Goal: Task Accomplishment & Management: Use online tool/utility

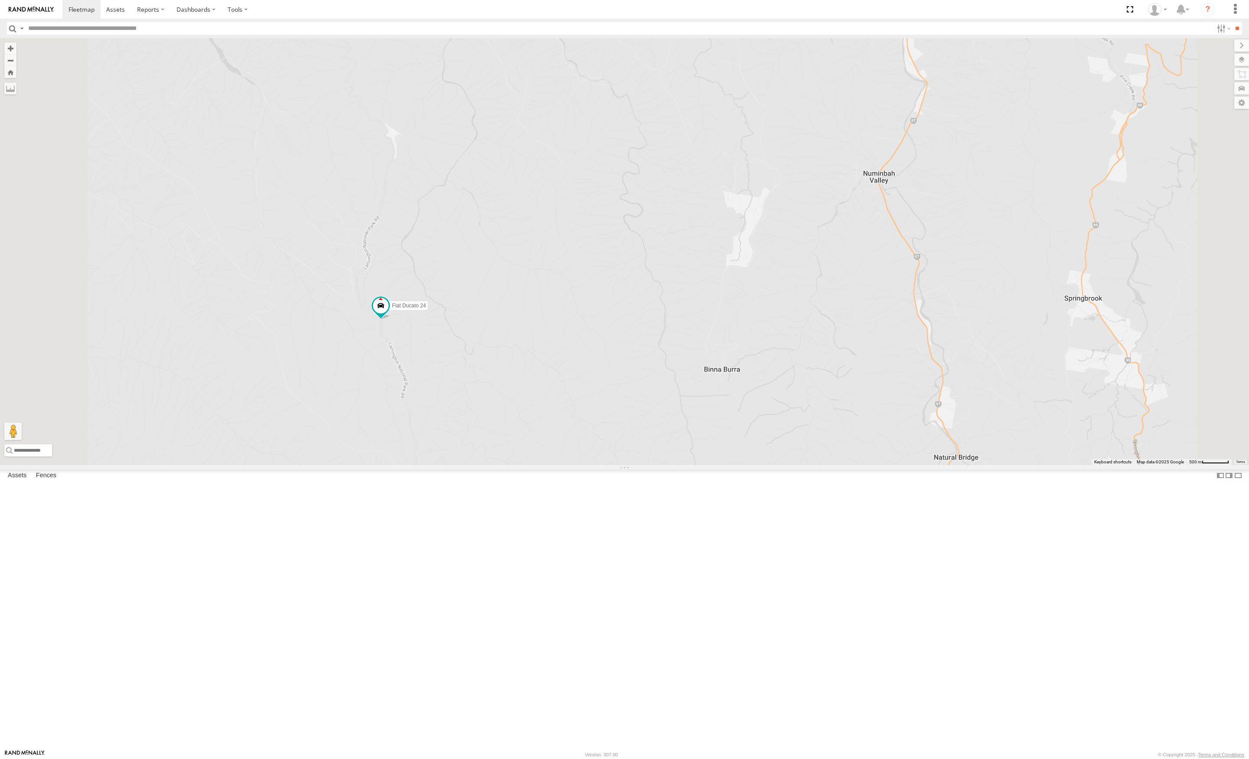
click at [0, 0] on div "Fiat Ducato 24" at bounding box center [0, 0] width 0 height 0
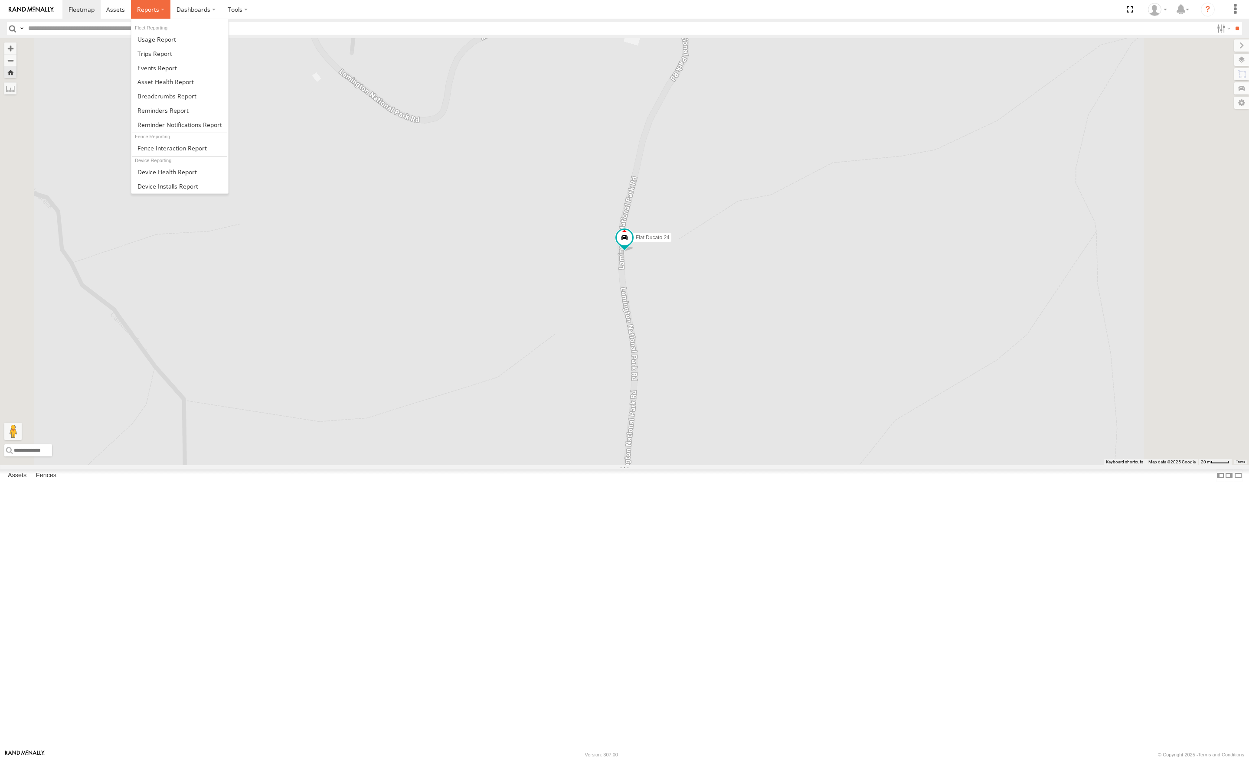
click at [148, 9] on span at bounding box center [148, 9] width 22 height 8
click at [160, 54] on span at bounding box center [154, 53] width 35 height 8
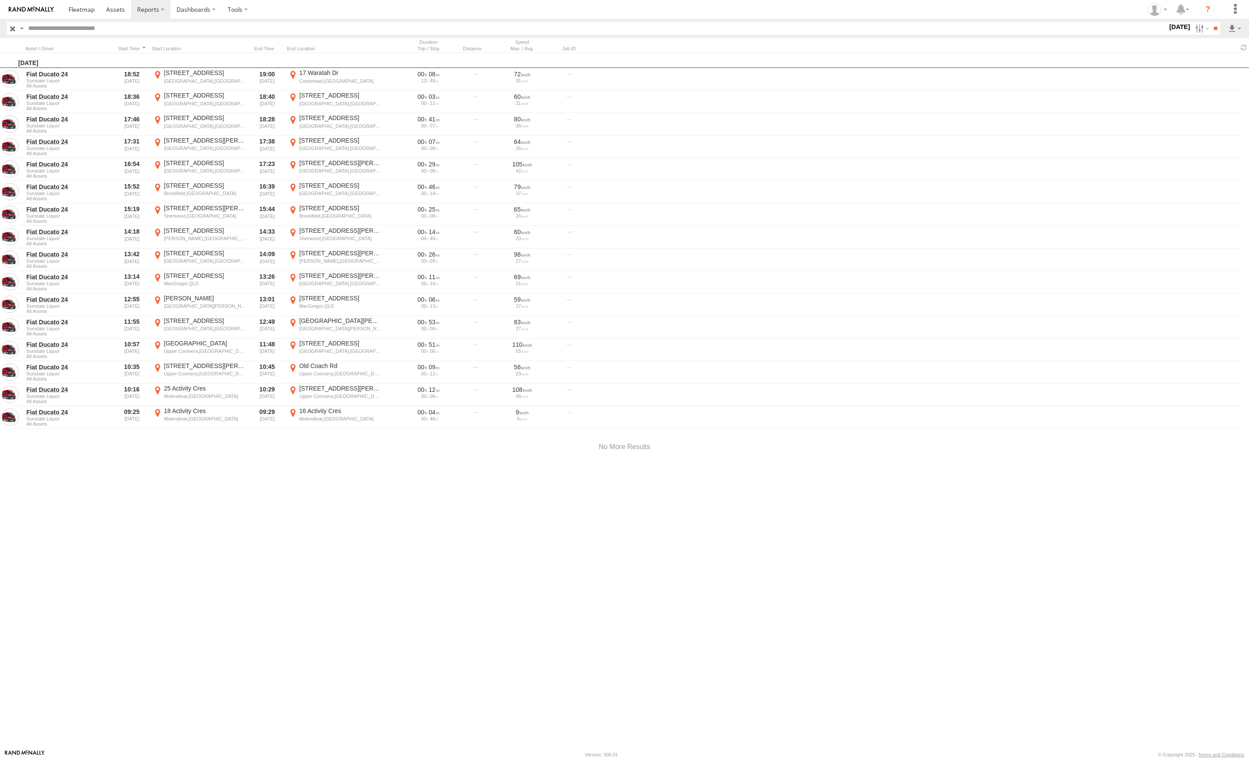
click at [1168, 29] on label "27 Aug 25" at bounding box center [1180, 27] width 24 height 10
click at [0, 0] on label at bounding box center [0, 0] width 0 height 0
click at [1213, 28] on input "**" at bounding box center [1215, 28] width 10 height 13
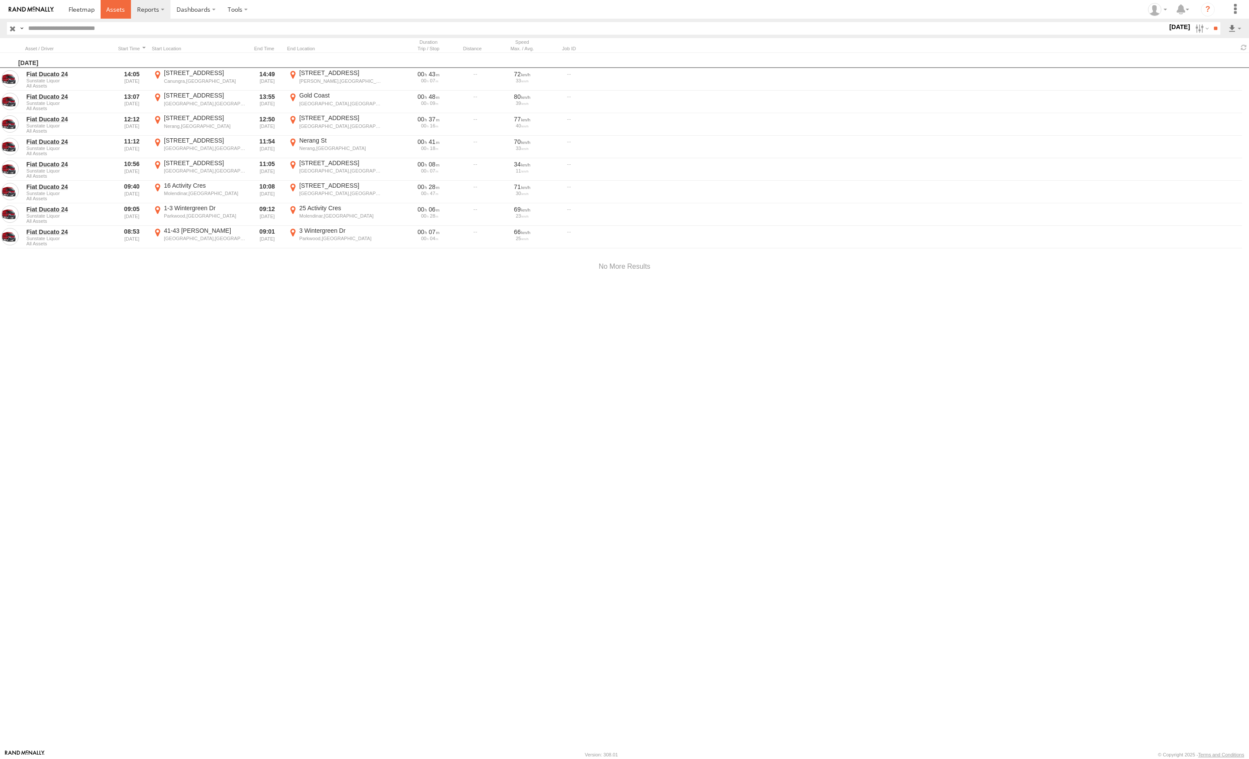
click at [115, 11] on span at bounding box center [115, 9] width 19 height 8
